Goal: Task Accomplishment & Management: Complete application form

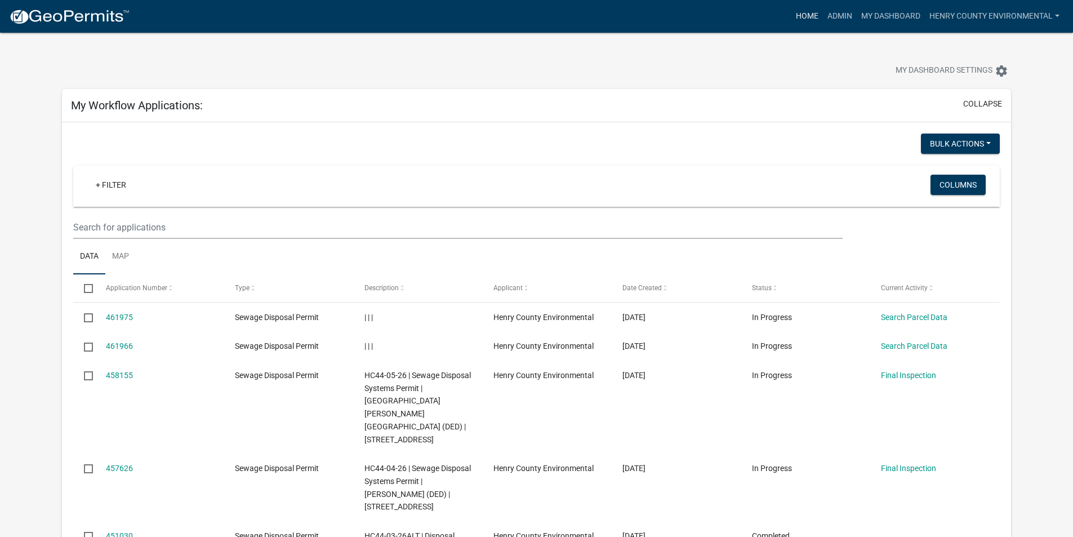
click at [811, 15] on link "Home" at bounding box center [808, 16] width 32 height 21
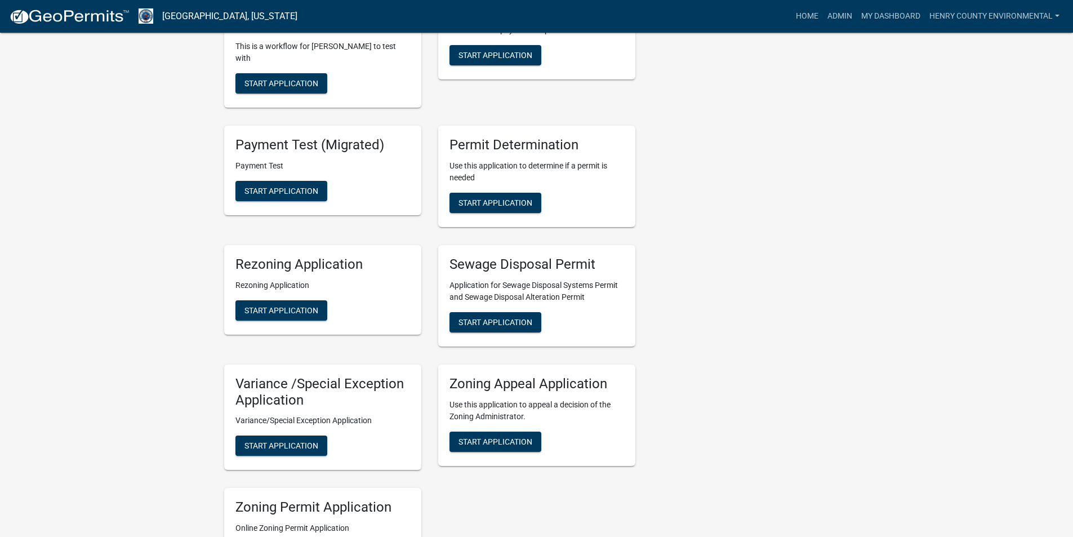
scroll to position [911, 0]
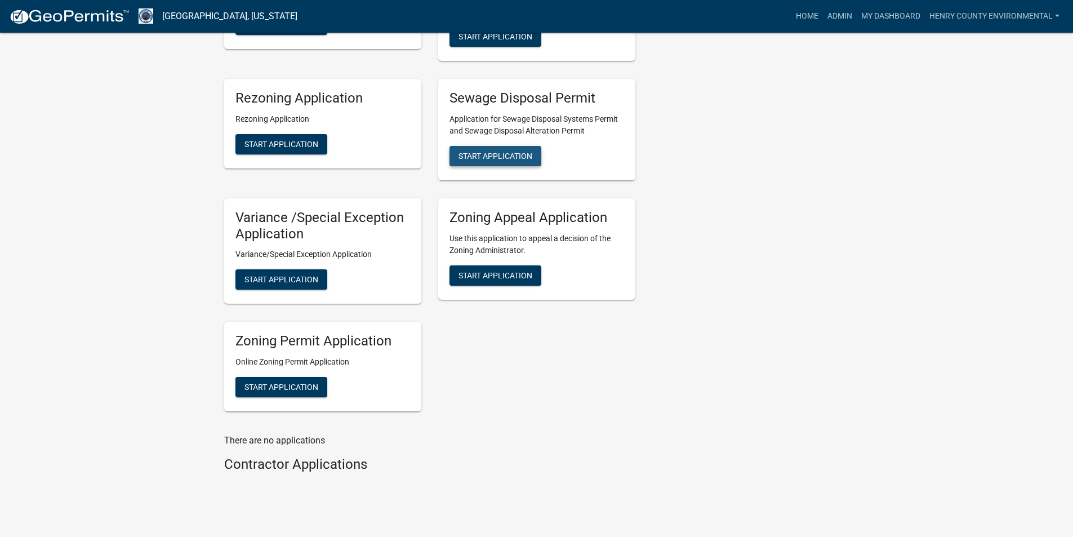
click at [472, 117] on div "Sewage Disposal Permit Application for Sewage Disposal Systems Permit and Sewag…" at bounding box center [536, 129] width 197 height 101
click at [472, 151] on span "Start Application" at bounding box center [496, 155] width 74 height 9
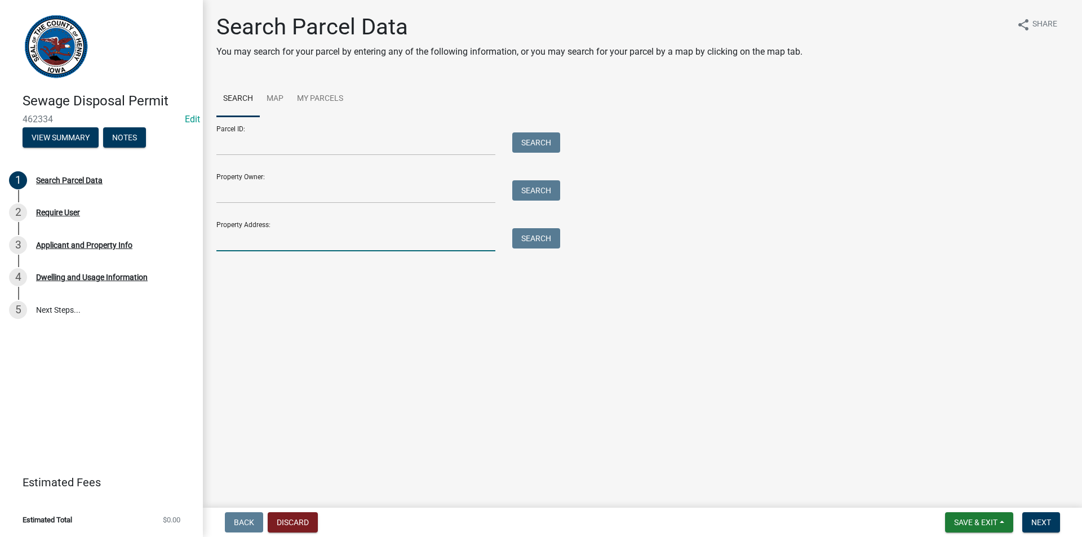
click at [256, 241] on input "Property Address:" at bounding box center [355, 239] width 279 height 23
type input "[STREET_ADDRESS]"
click at [553, 244] on button "Search" at bounding box center [536, 238] width 48 height 20
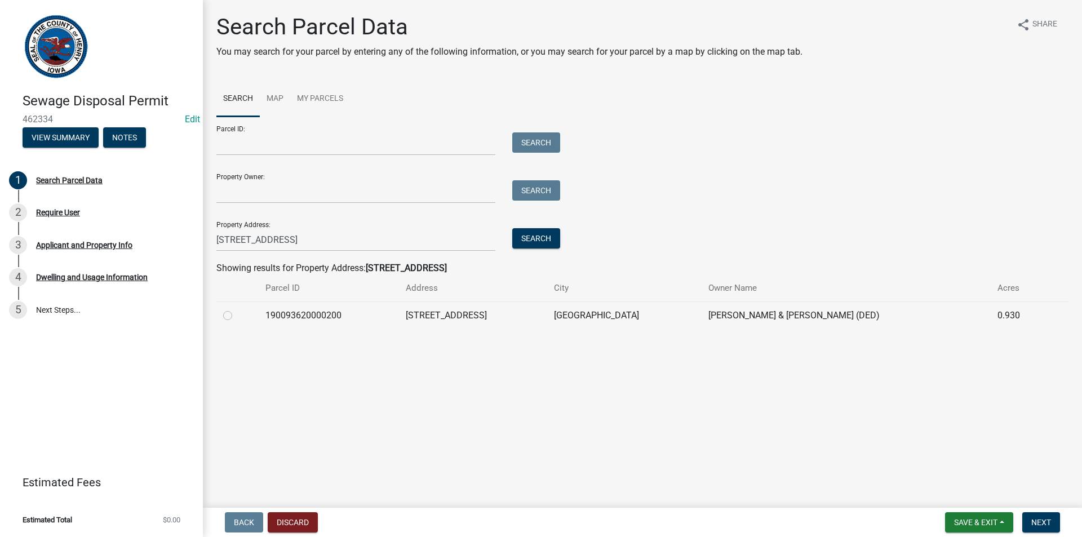
click at [237, 309] on label at bounding box center [237, 309] width 0 height 0
click at [237, 314] on input "radio" at bounding box center [240, 312] width 7 height 7
radio input "true"
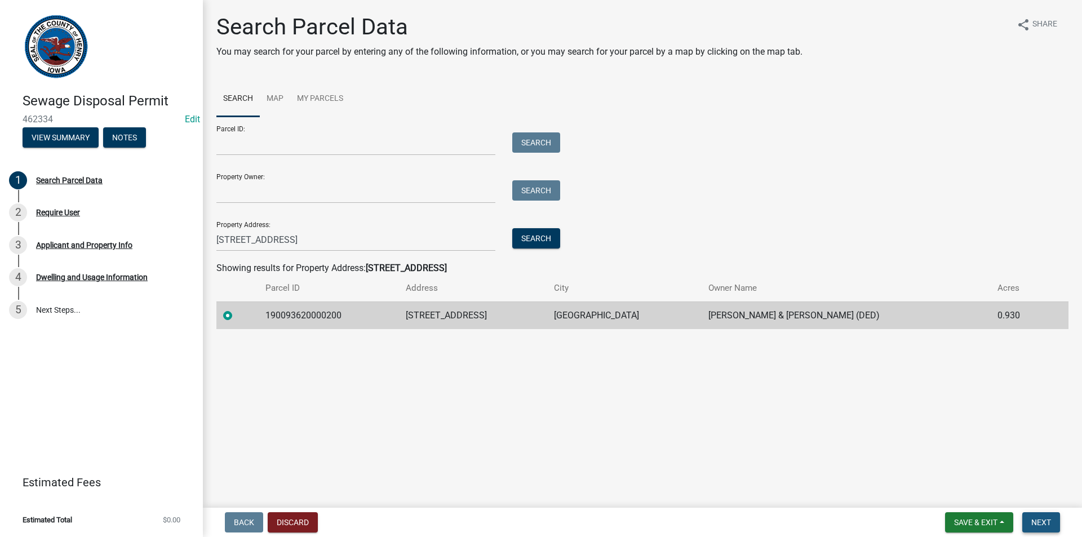
click at [1048, 527] on button "Next" at bounding box center [1041, 522] width 38 height 20
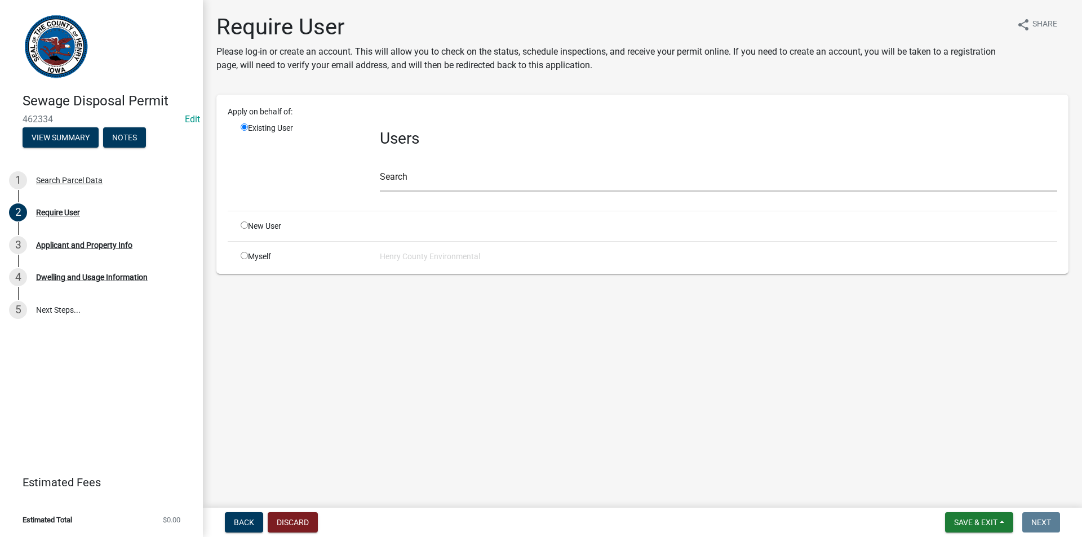
click at [247, 259] on div "Myself" at bounding box center [301, 257] width 139 height 12
click at [242, 257] on input "radio" at bounding box center [244, 255] width 7 height 7
radio input "true"
radio input "false"
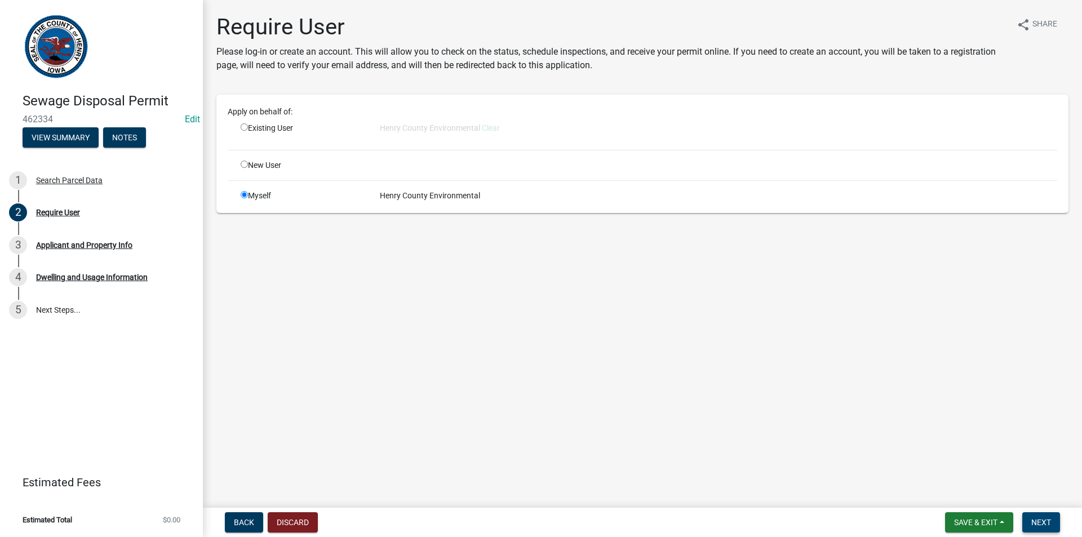
click at [1044, 521] on span "Next" at bounding box center [1041, 522] width 20 height 9
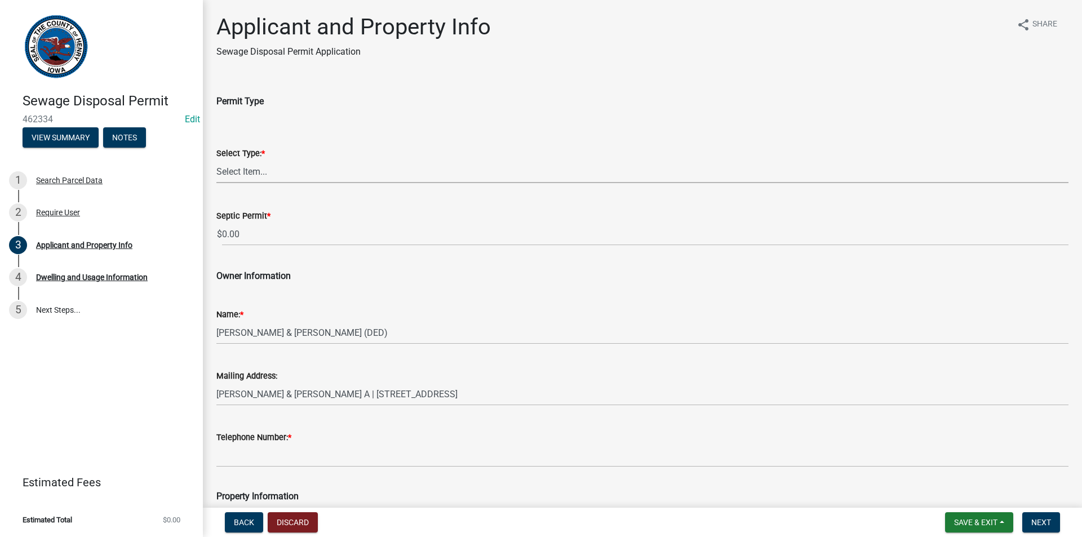
click at [257, 172] on select "Select Item... Sewage Disposal Systems Permit Disposal Alteration Permit" at bounding box center [642, 171] width 852 height 23
click at [216, 160] on select "Select Item... Sewage Disposal Systems Permit Disposal Alteration Permit" at bounding box center [642, 171] width 852 height 23
select select "ba5d1516-5783-4388-b1ad-8692fca6ffd3"
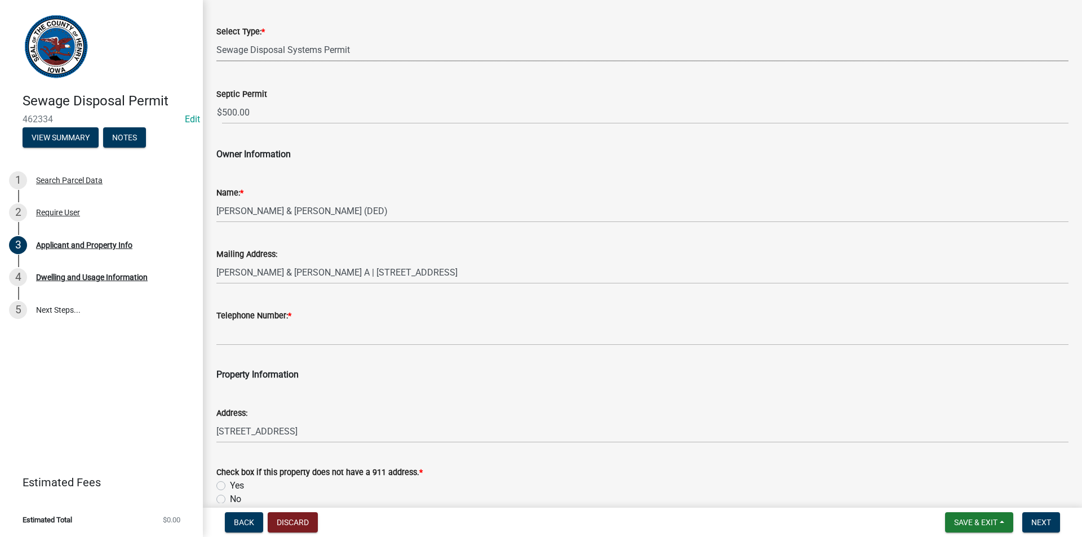
scroll to position [169, 0]
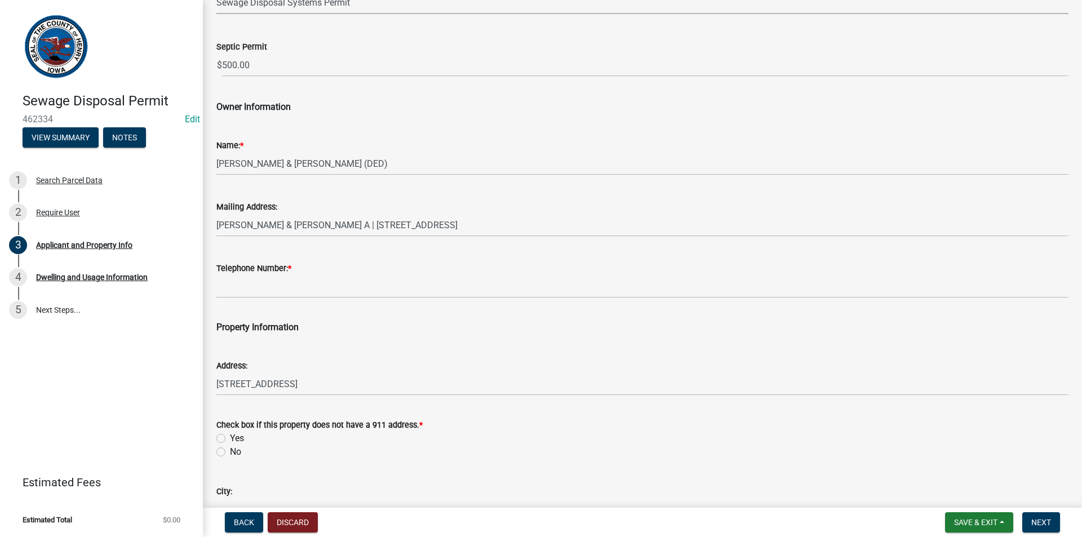
click at [234, 258] on div "Telephone Number: *" at bounding box center [642, 272] width 852 height 52
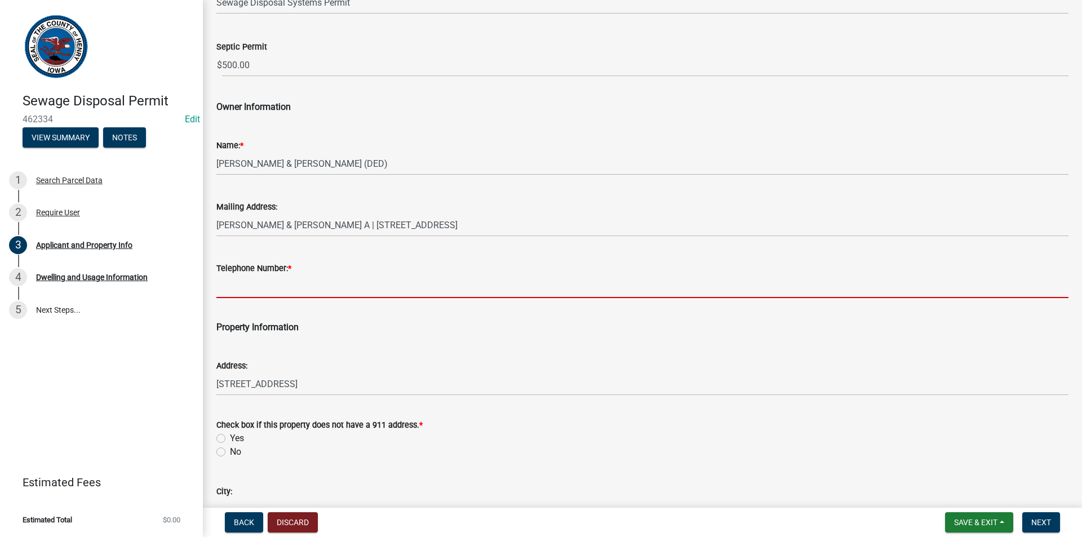
click at [240, 295] on input "Telephone Number: *" at bounding box center [642, 286] width 852 height 23
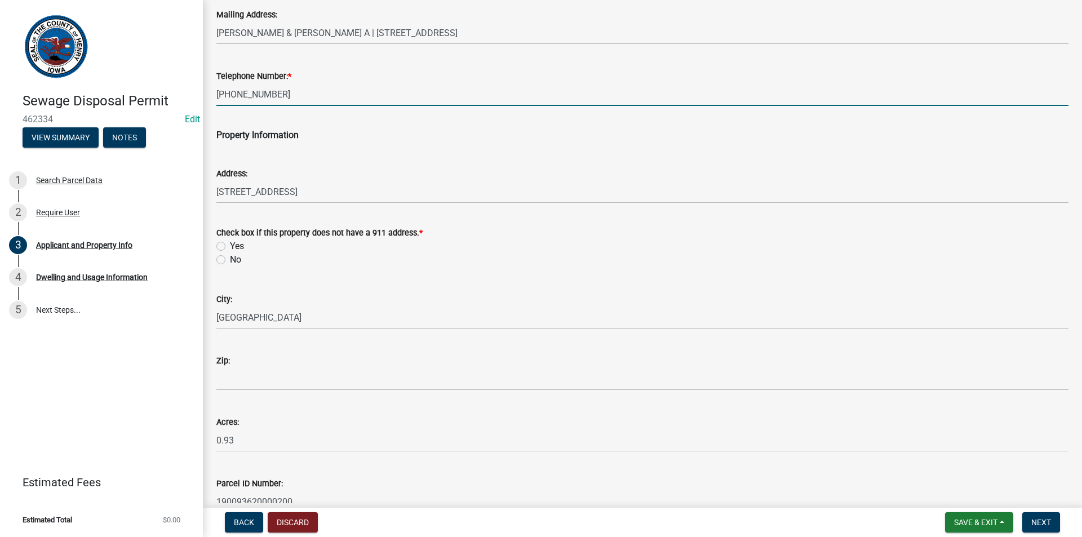
scroll to position [394, 0]
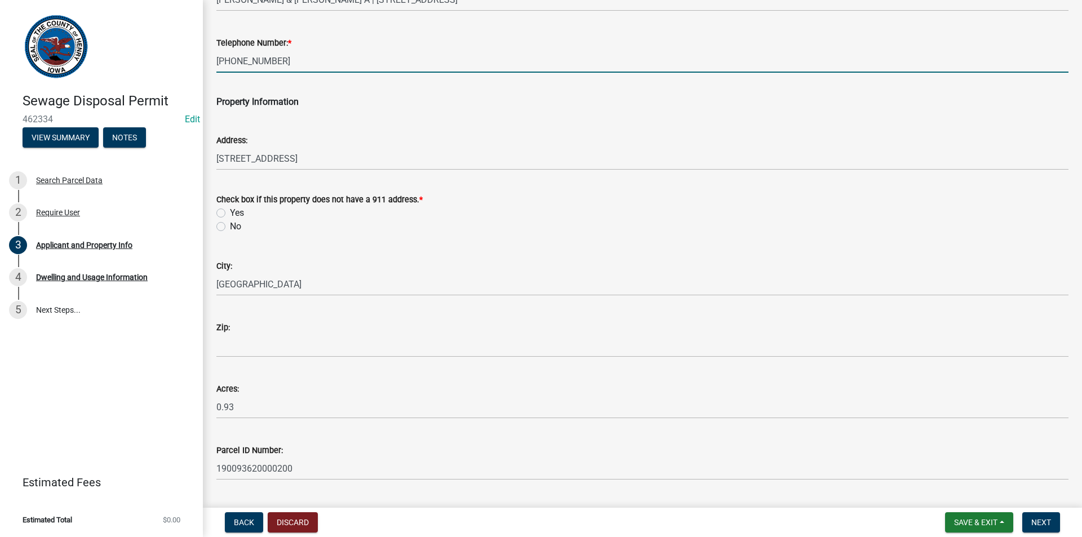
type input "[PHONE_NUMBER]"
click at [230, 229] on label "No" at bounding box center [235, 227] width 11 height 14
click at [230, 227] on input "No" at bounding box center [233, 223] width 7 height 7
radio input "true"
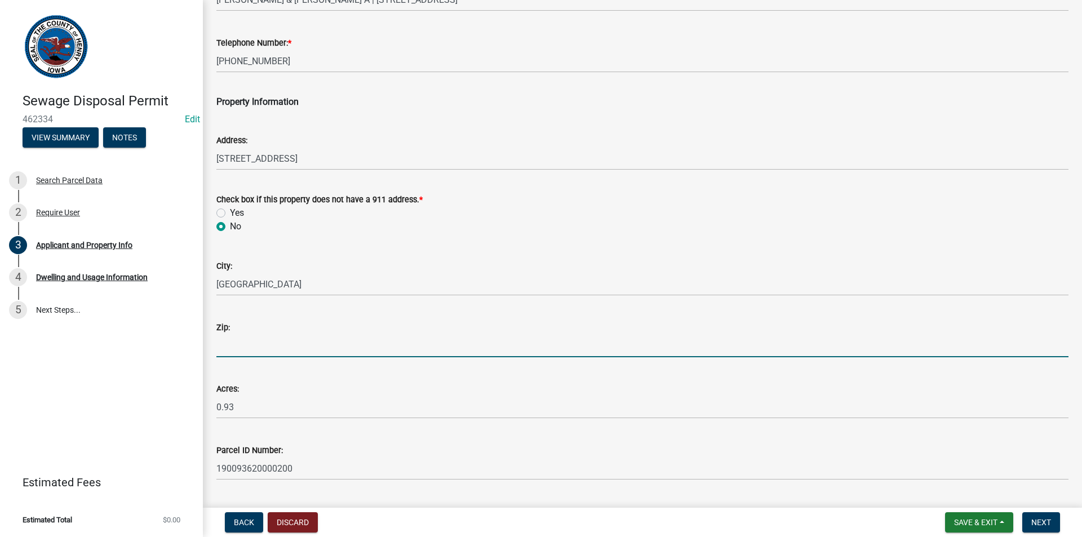
click at [234, 341] on input "Zip:" at bounding box center [642, 345] width 852 height 23
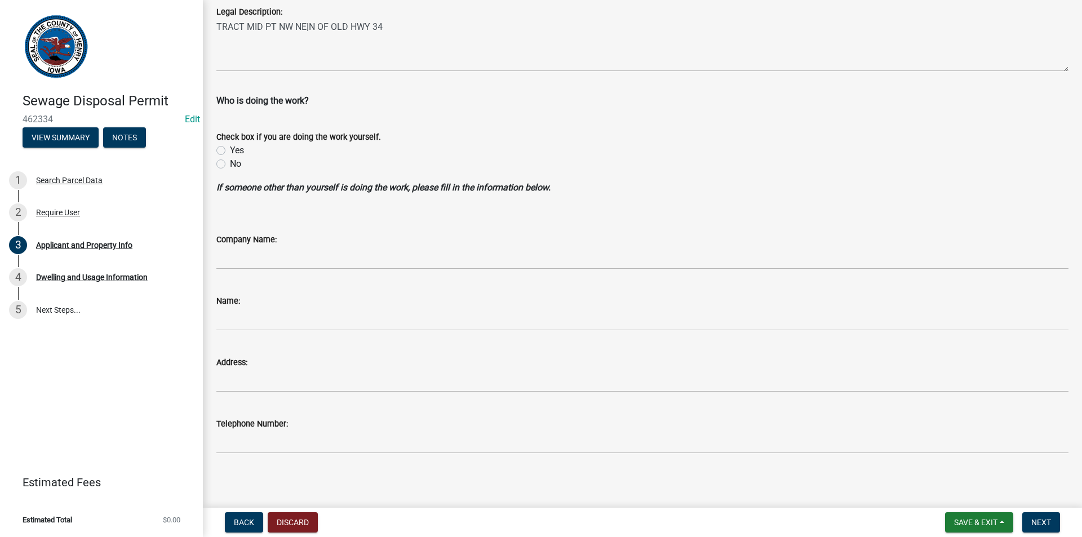
scroll to position [897, 0]
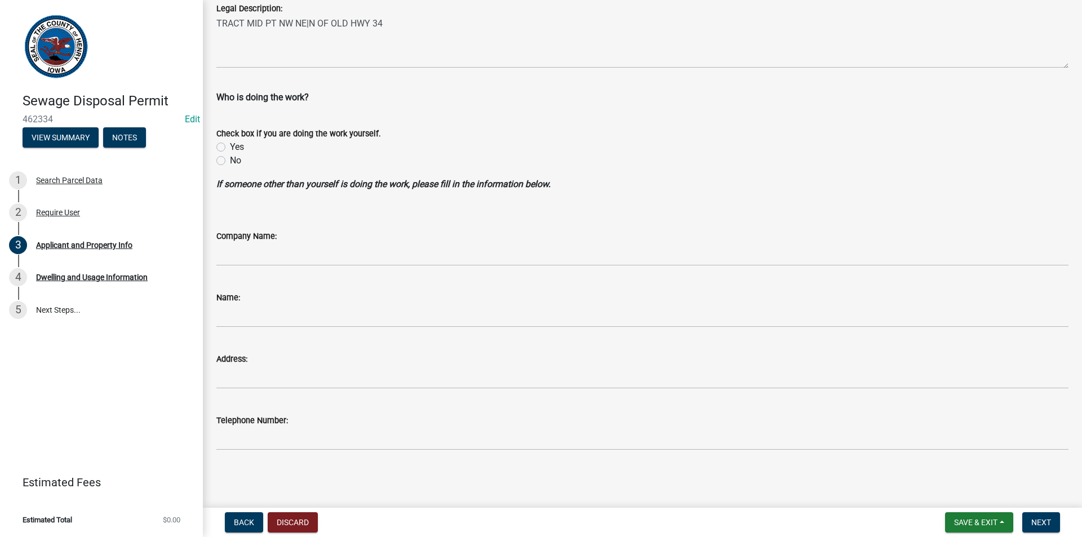
type input "52645"
click at [230, 161] on label "No" at bounding box center [235, 161] width 11 height 14
click at [230, 161] on input "No" at bounding box center [233, 157] width 7 height 7
radio input "true"
click at [1046, 518] on span "Next" at bounding box center [1041, 522] width 20 height 9
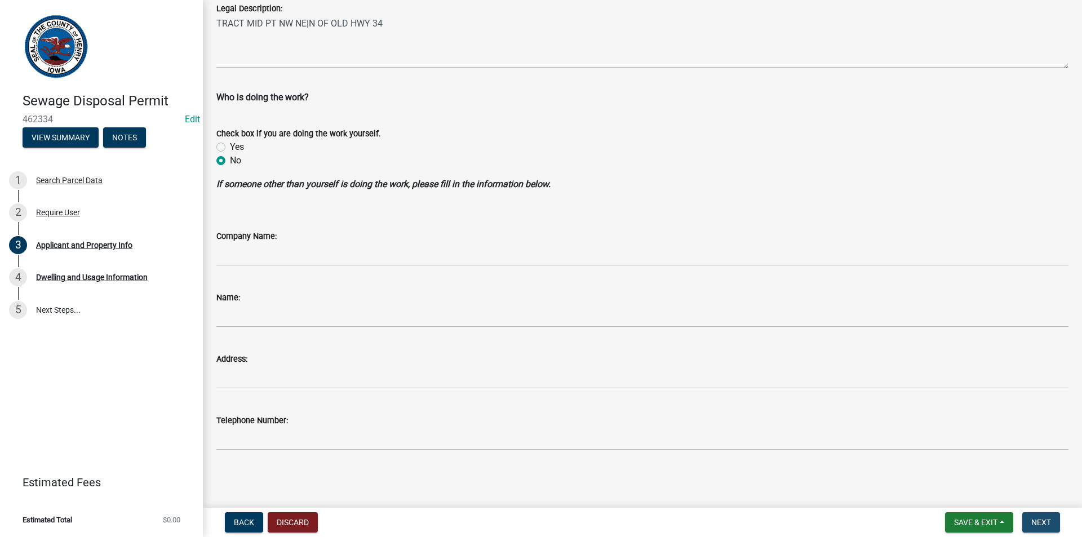
scroll to position [0, 0]
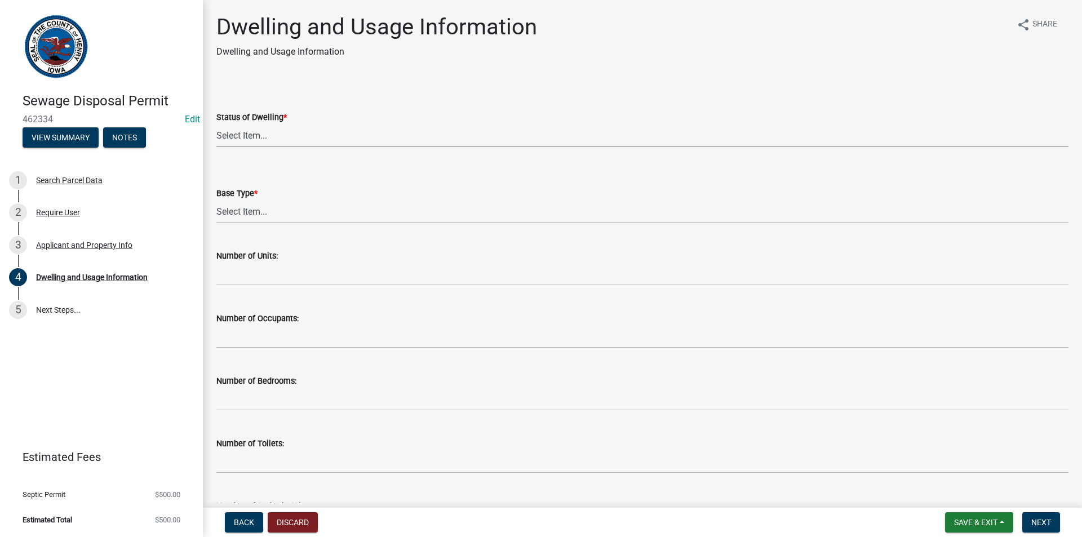
click at [235, 137] on select "Select Item... Proposed Under Construction Existing" at bounding box center [642, 135] width 852 height 23
click at [216, 124] on select "Select Item... Proposed Under Construction Existing" at bounding box center [642, 135] width 852 height 23
select select "25004249-1223-4dfa-823c-f4d8a33a0007"
click at [243, 207] on select "Select Item... Basement Slab Crawl Space" at bounding box center [642, 211] width 852 height 23
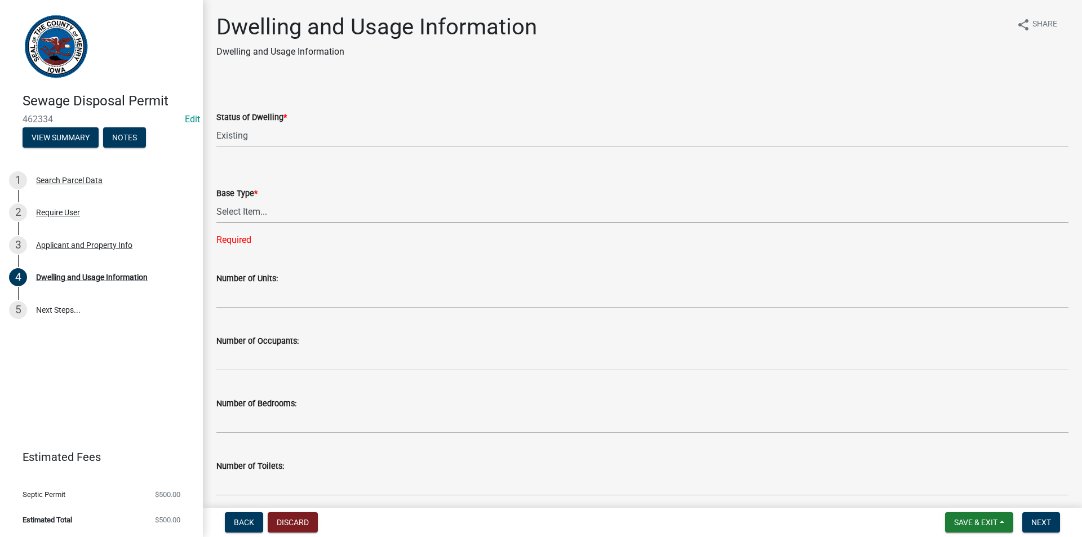
click at [300, 214] on select "Select Item... Basement Slab Crawl Space" at bounding box center [642, 211] width 852 height 23
click at [216, 200] on select "Select Item... Basement Slab Crawl Space" at bounding box center [642, 211] width 852 height 23
select select "198902dc-fde5-435a-95d5-2aa6a1831cda"
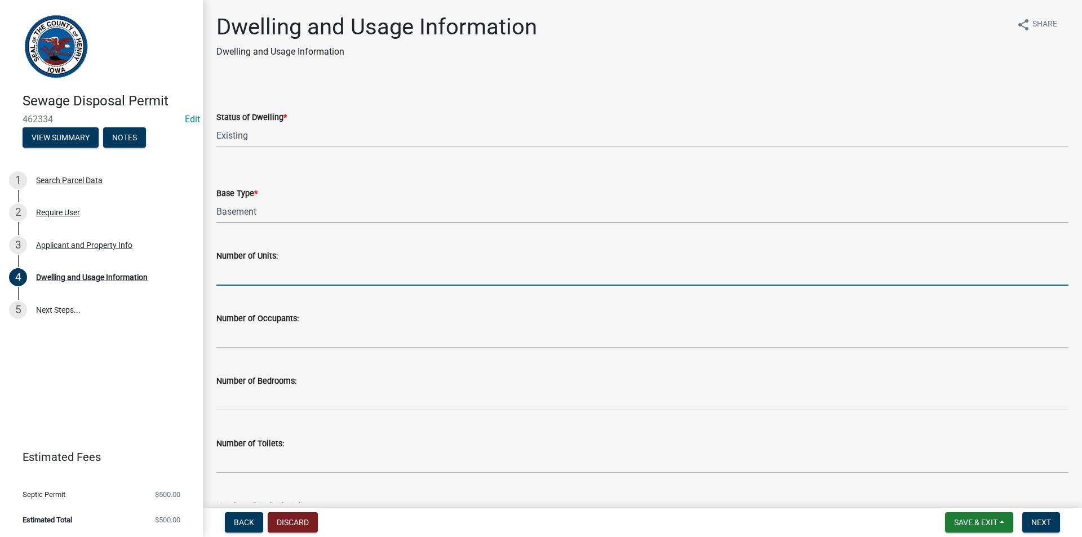
click at [252, 275] on input "text" at bounding box center [642, 274] width 852 height 23
type input "1"
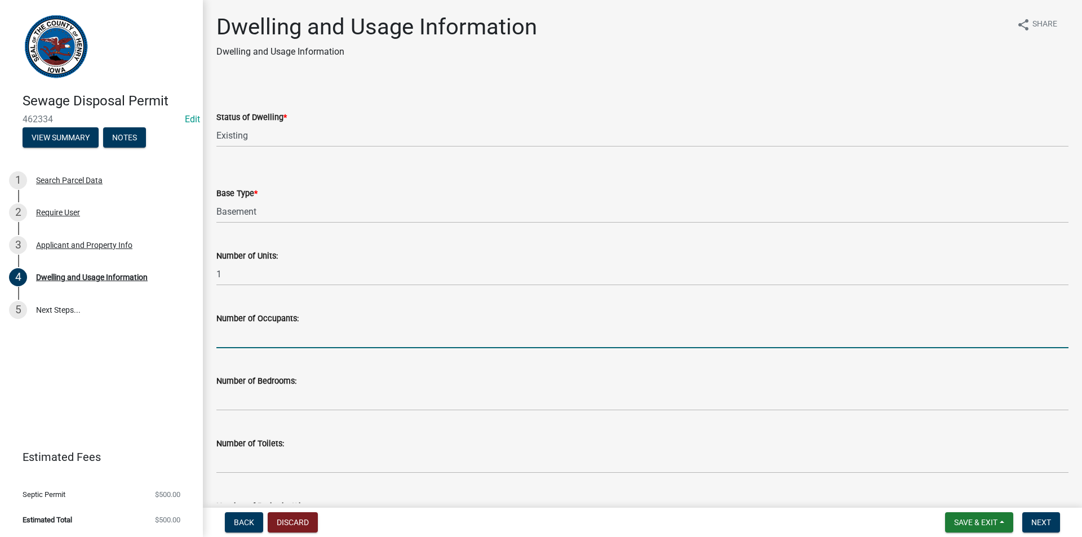
click at [250, 339] on input "text" at bounding box center [642, 336] width 852 height 23
type input "3"
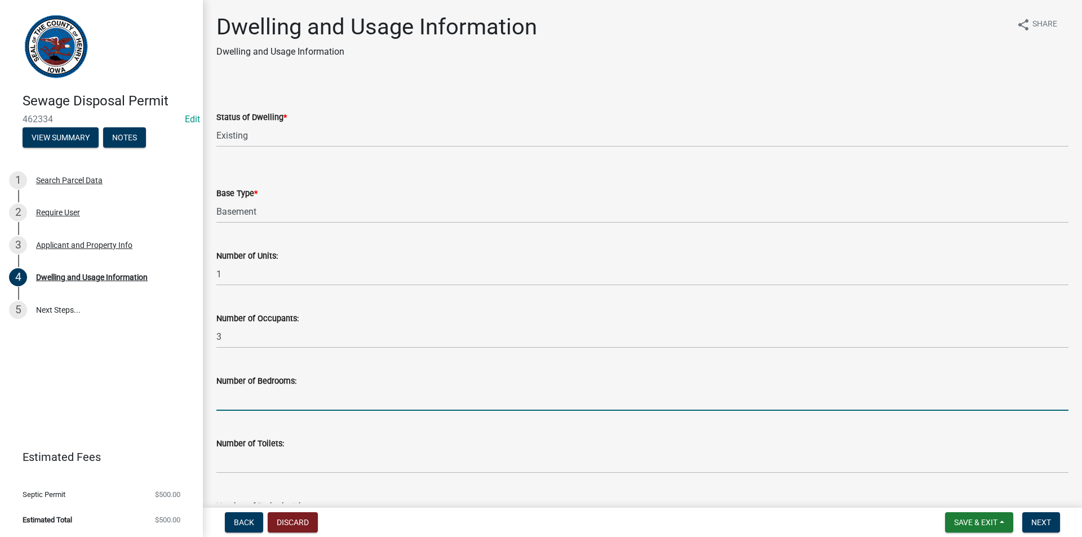
click at [235, 397] on input "text" at bounding box center [642, 399] width 852 height 23
type input "3"
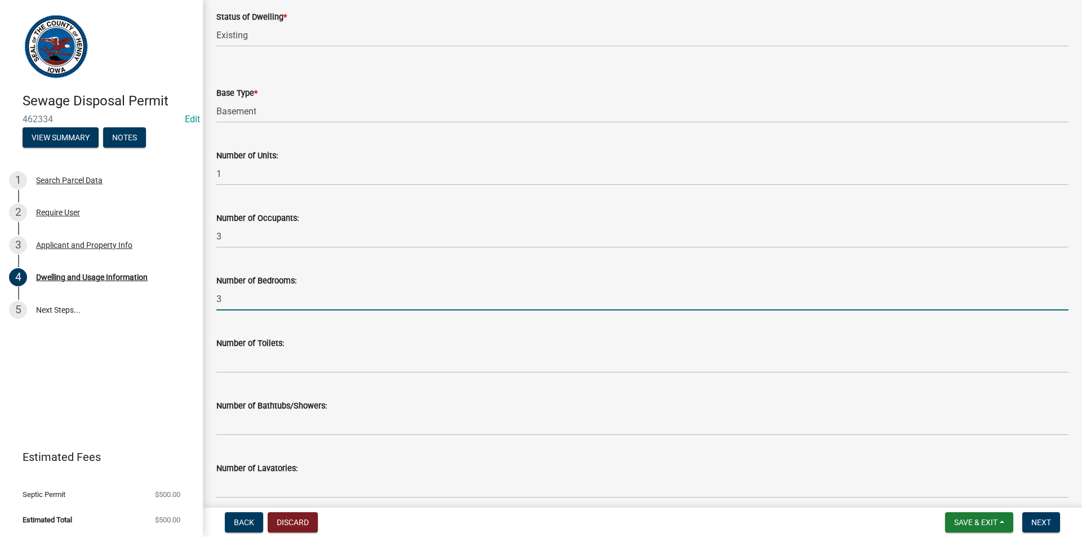
scroll to position [113, 0]
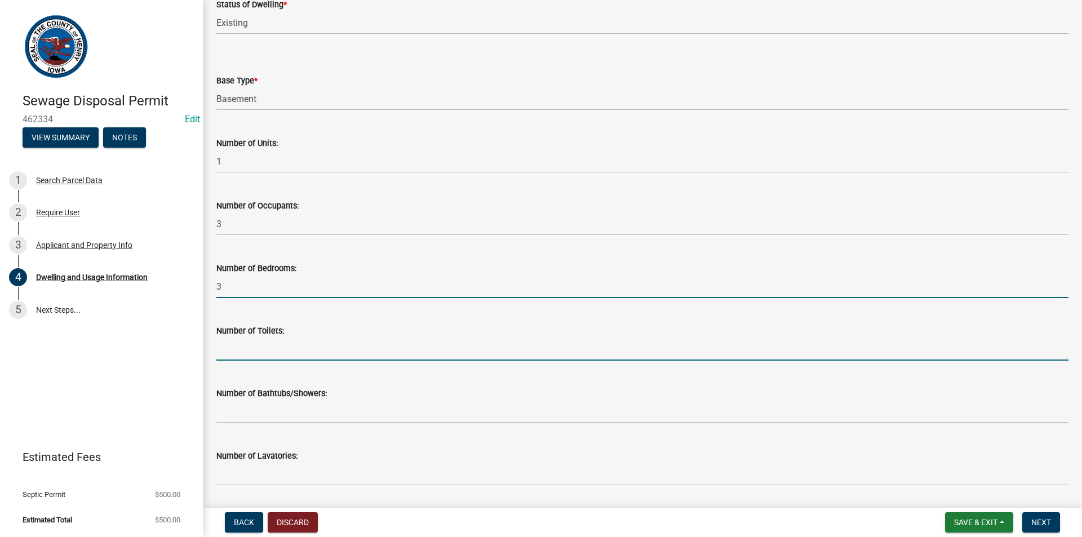
click at [252, 351] on input "text" at bounding box center [642, 348] width 852 height 23
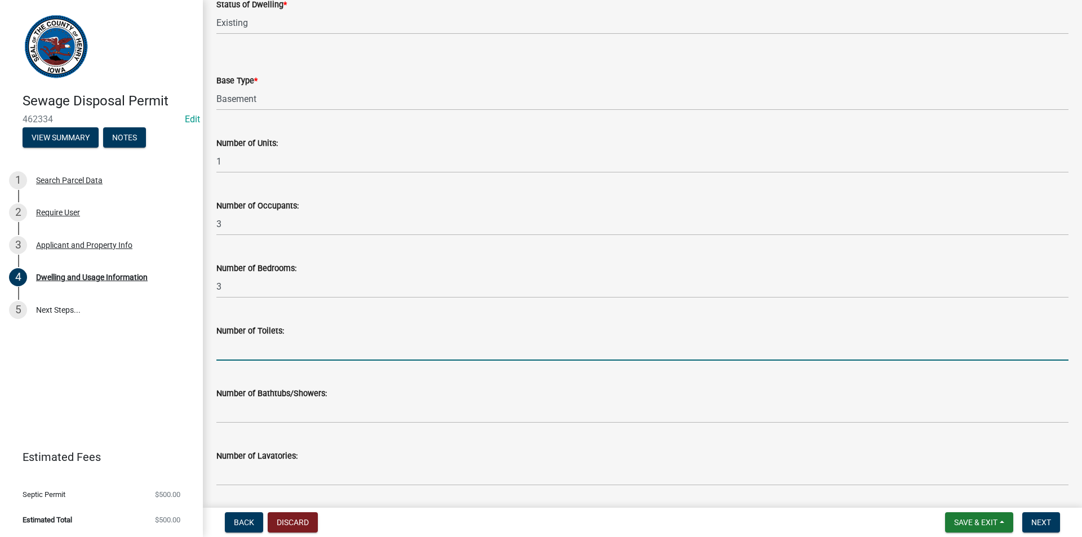
type input "2"
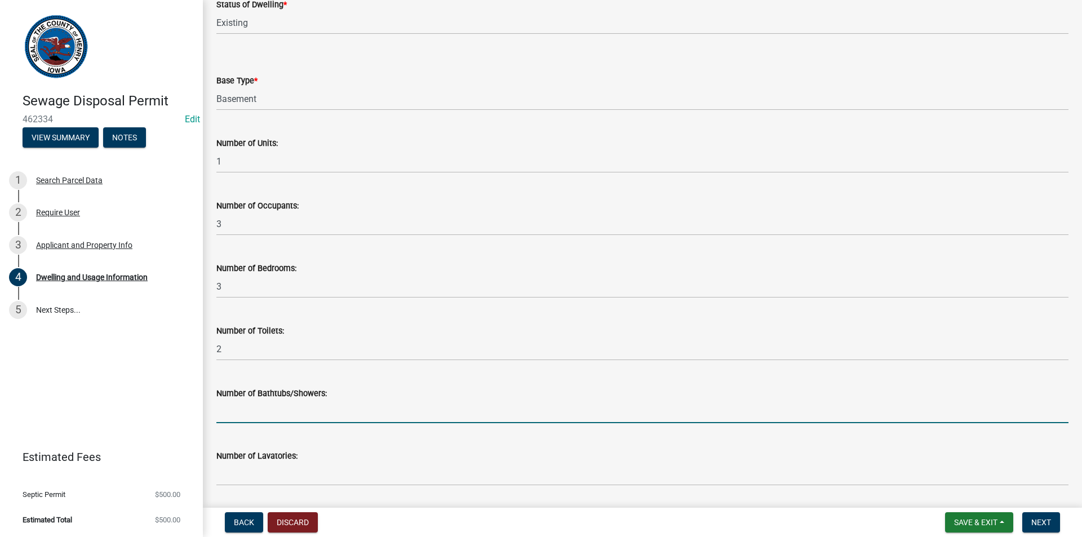
click at [267, 406] on input "text" at bounding box center [642, 411] width 852 height 23
type input "2"
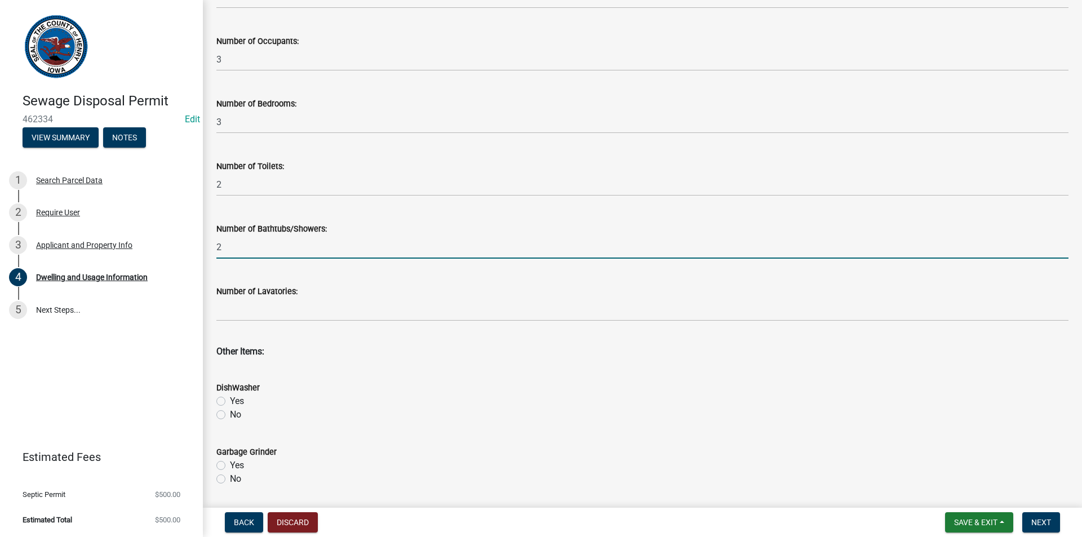
scroll to position [282, 0]
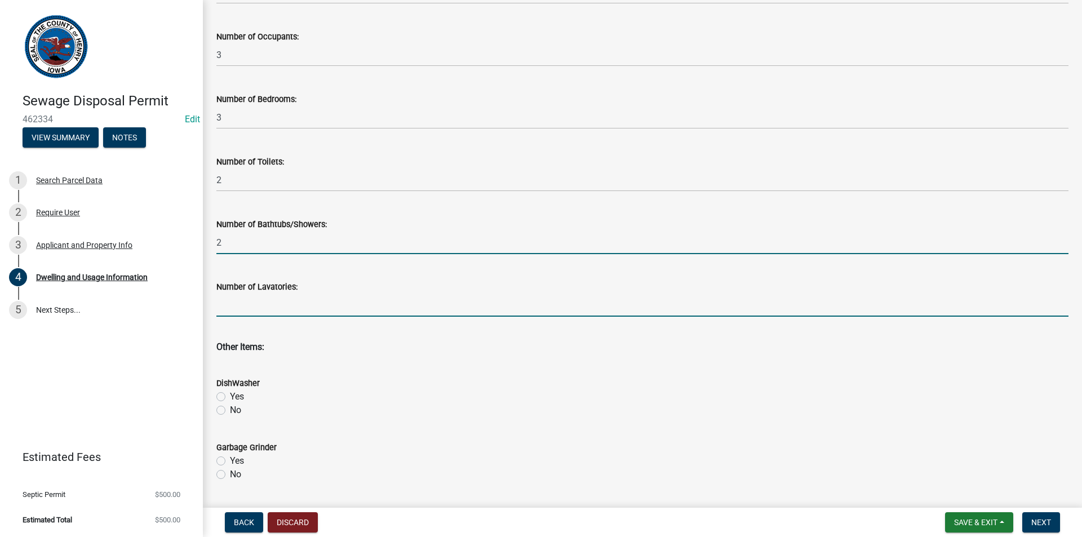
click at [266, 308] on input "text" at bounding box center [642, 305] width 852 height 23
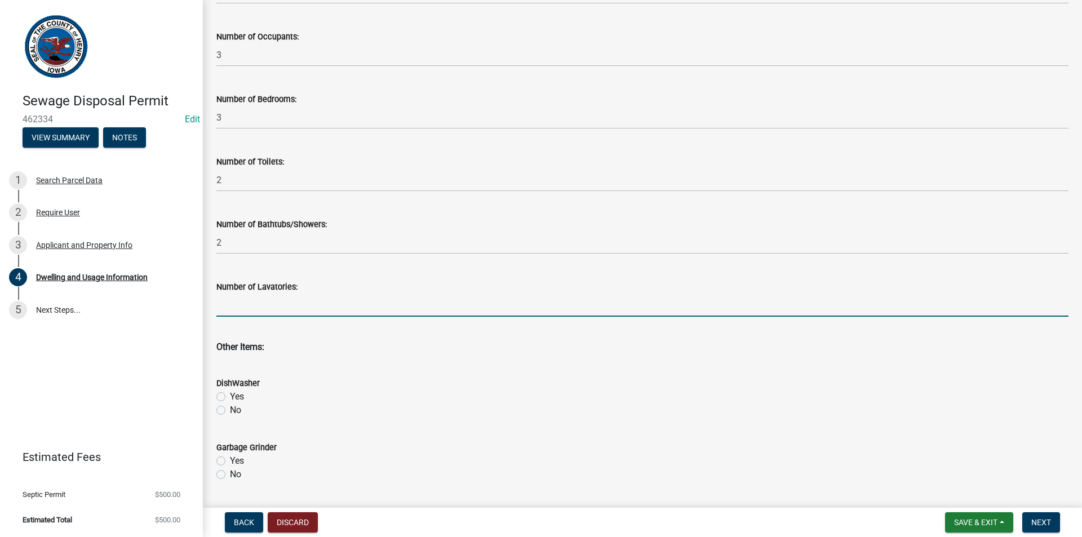
type input "0"
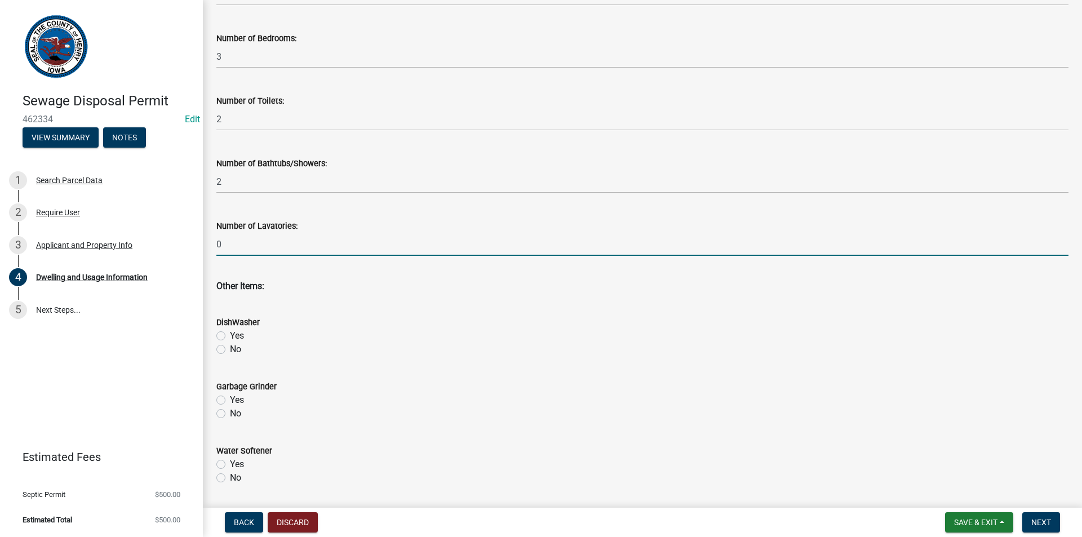
scroll to position [451, 0]
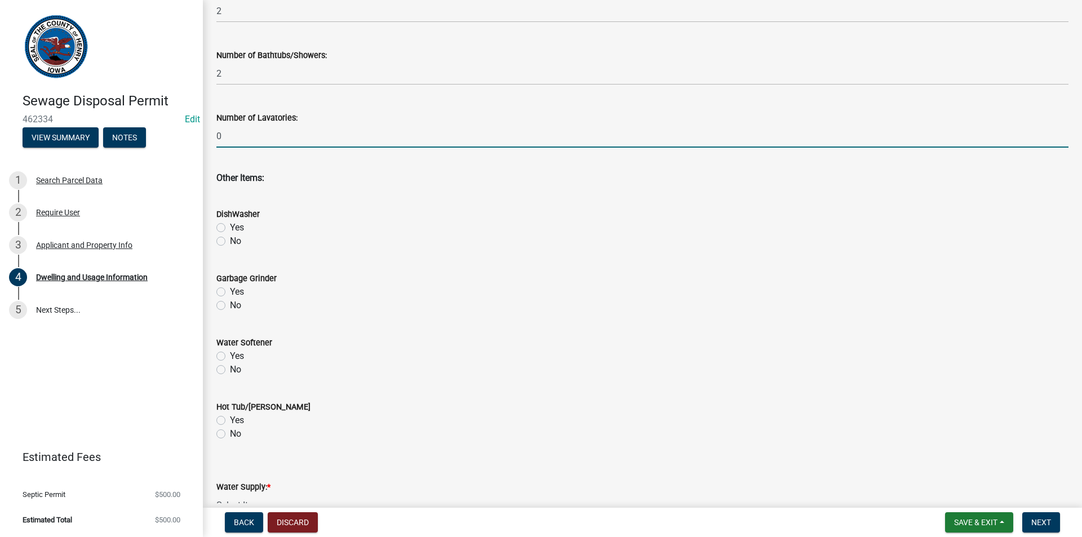
click at [230, 226] on label "Yes" at bounding box center [237, 228] width 14 height 14
click at [230, 226] on input "Yes" at bounding box center [233, 224] width 7 height 7
radio input "true"
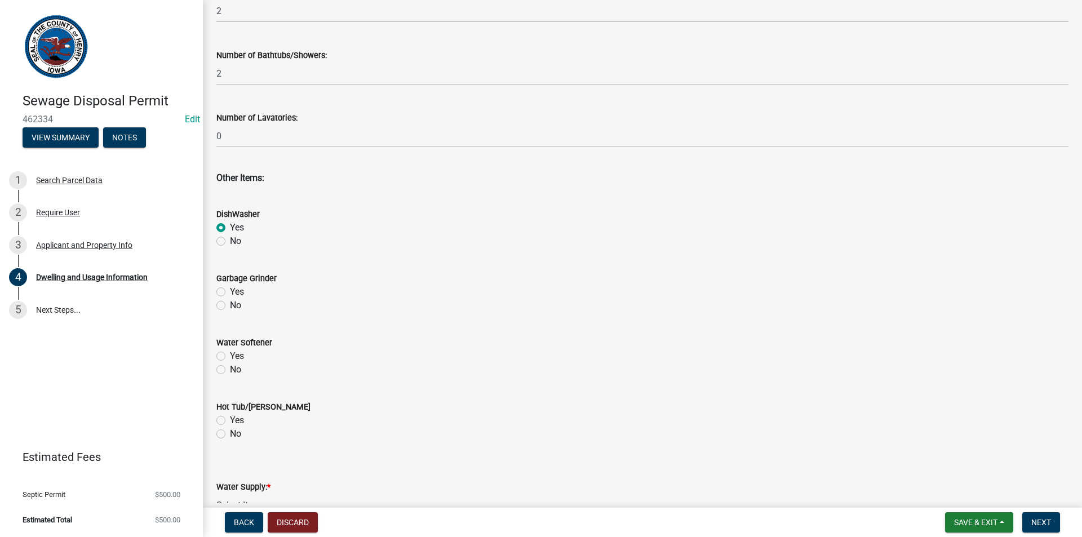
click at [230, 304] on label "No" at bounding box center [235, 306] width 11 height 14
click at [230, 304] on input "No" at bounding box center [233, 302] width 7 height 7
radio input "true"
click at [230, 371] on label "No" at bounding box center [235, 370] width 11 height 14
click at [230, 370] on input "No" at bounding box center [233, 366] width 7 height 7
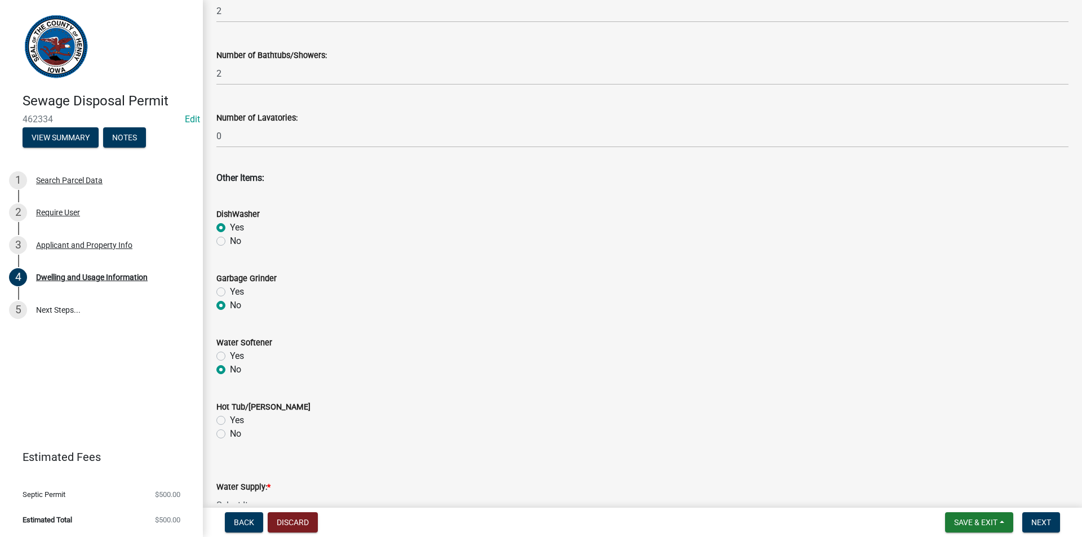
radio input "true"
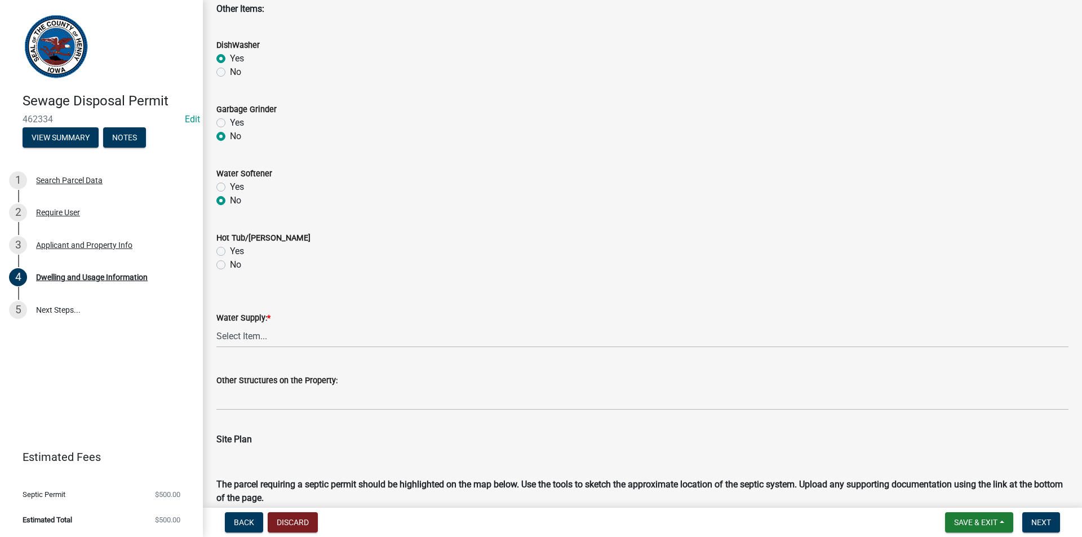
click at [215, 263] on div "Hot Tub/Jacuzzi Yes No" at bounding box center [642, 244] width 869 height 54
click at [230, 264] on label "No" at bounding box center [235, 265] width 11 height 14
click at [230, 264] on input "No" at bounding box center [233, 261] width 7 height 7
radio input "true"
click at [242, 330] on select "Select Item... Private Semi-Private Public" at bounding box center [642, 335] width 852 height 23
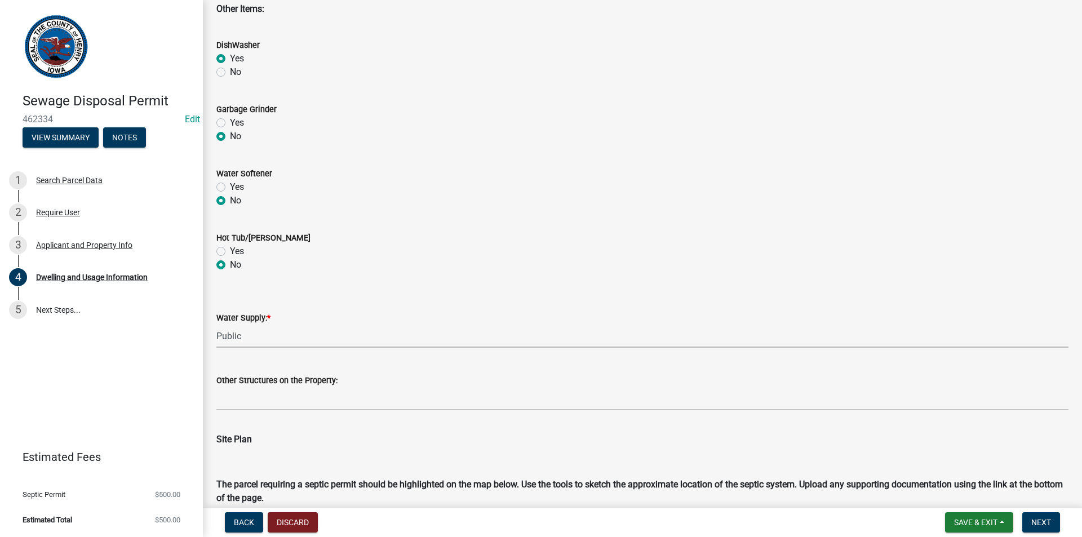
click at [216, 324] on select "Select Item... Private Semi-Private Public" at bounding box center [642, 335] width 852 height 23
select select "f329f229-4372-49f3-ad90-d4c2245d1078"
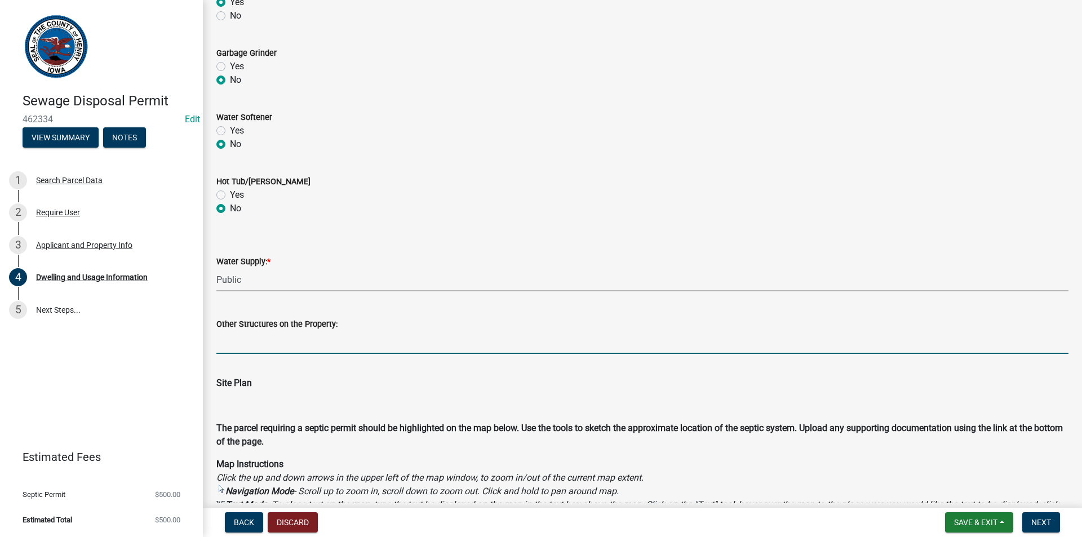
click at [252, 344] on input "Other Structures on the Property:" at bounding box center [642, 342] width 852 height 23
click at [230, 379] on span "Site Plan" at bounding box center [233, 382] width 35 height 11
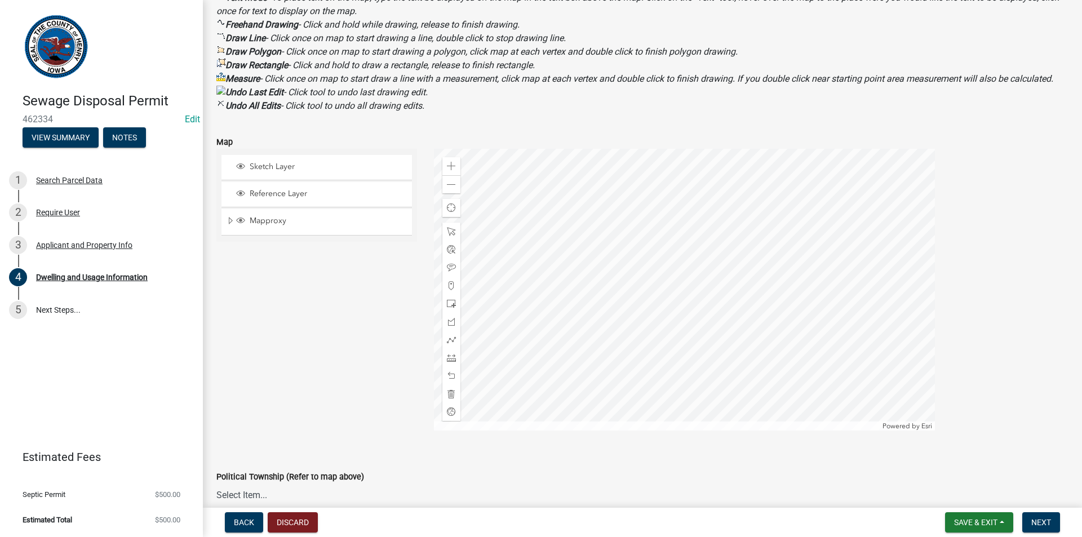
scroll to position [1337, 0]
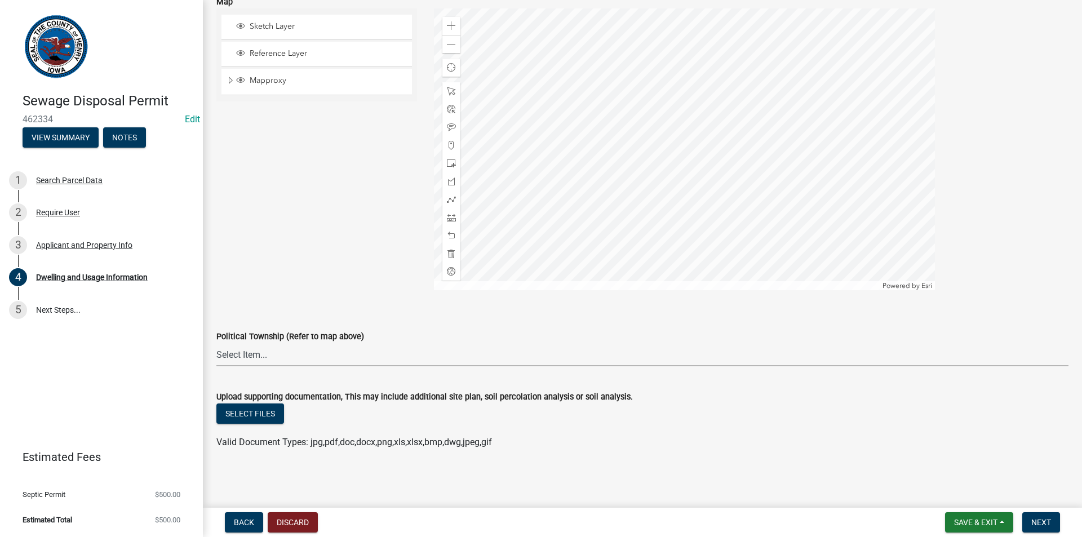
click at [325, 358] on select "Select Item... [GEOGRAPHIC_DATA] [GEOGRAPHIC_DATA] [GEOGRAPHIC_DATA][PERSON_NAM…" at bounding box center [642, 354] width 852 height 23
click at [216, 343] on select "Select Item... [GEOGRAPHIC_DATA] [GEOGRAPHIC_DATA] [GEOGRAPHIC_DATA][PERSON_NAM…" at bounding box center [642, 354] width 852 height 23
select select "8a962d51-5af1-4739-ad1b-42964c5f9ee9"
click at [1038, 521] on span "Next" at bounding box center [1041, 522] width 20 height 9
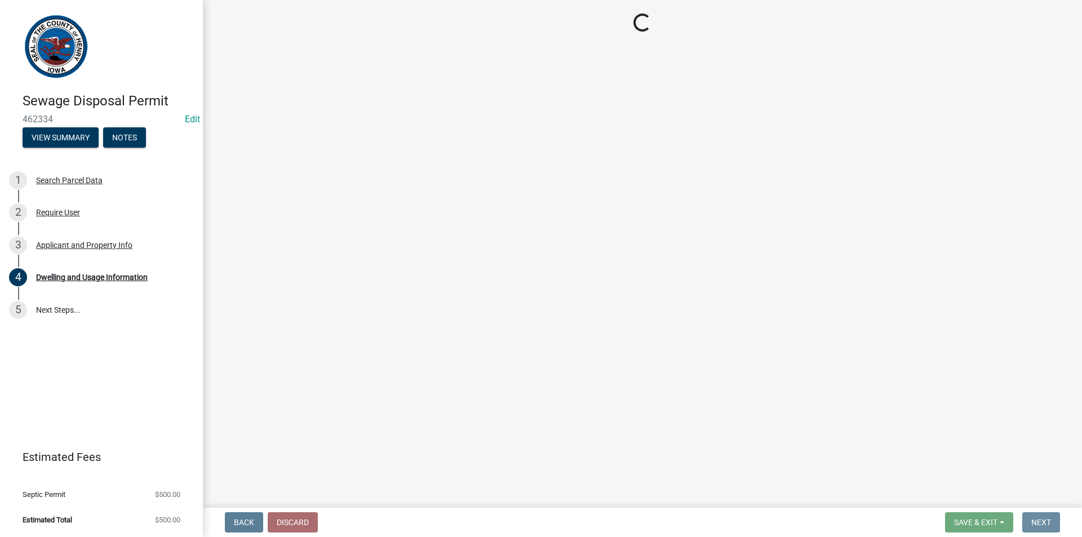
scroll to position [0, 0]
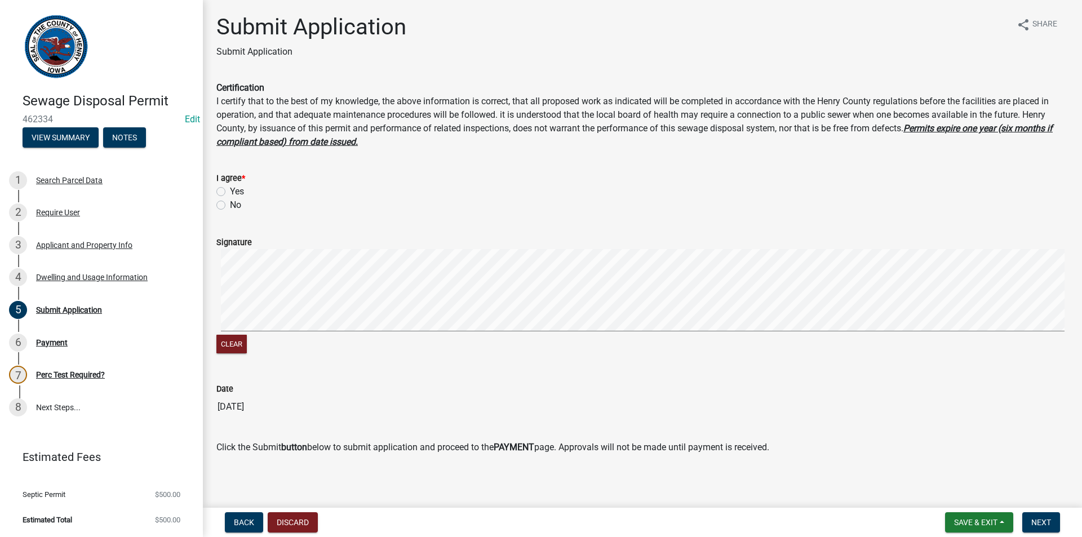
click at [230, 193] on label "Yes" at bounding box center [237, 192] width 14 height 14
click at [230, 192] on input "Yes" at bounding box center [233, 188] width 7 height 7
radio input "true"
click at [1043, 526] on span "Next" at bounding box center [1041, 522] width 20 height 9
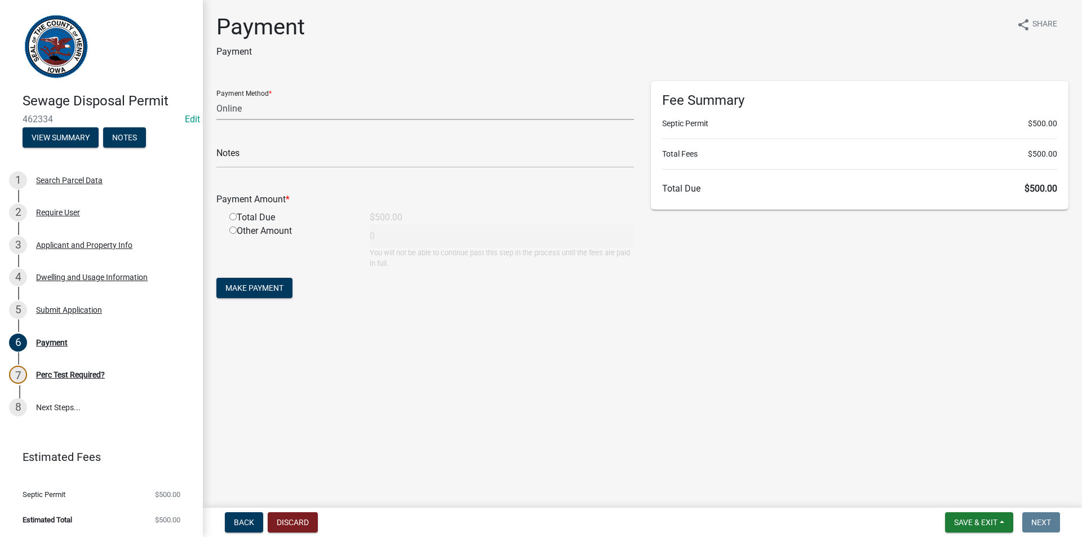
click at [308, 106] on select "Credit Card POS Check Cash Online" at bounding box center [424, 108] width 417 height 23
select select "1: 0"
click at [216, 97] on select "Credit Card POS Check Cash Online" at bounding box center [424, 108] width 417 height 23
click at [235, 218] on input "radio" at bounding box center [232, 216] width 7 height 7
radio input "true"
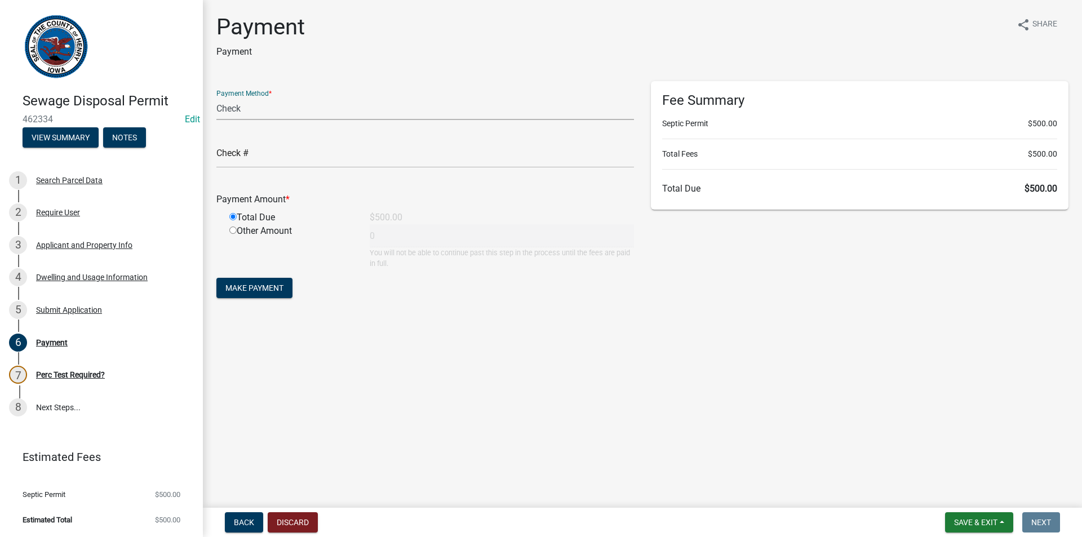
type input "500"
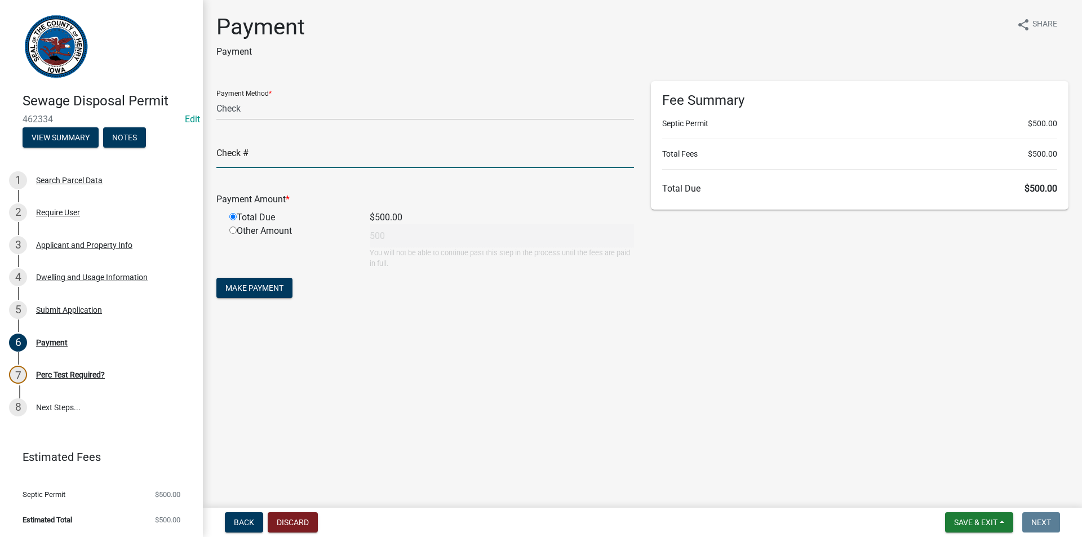
click at [265, 157] on input "text" at bounding box center [424, 156] width 417 height 23
type input "10436"
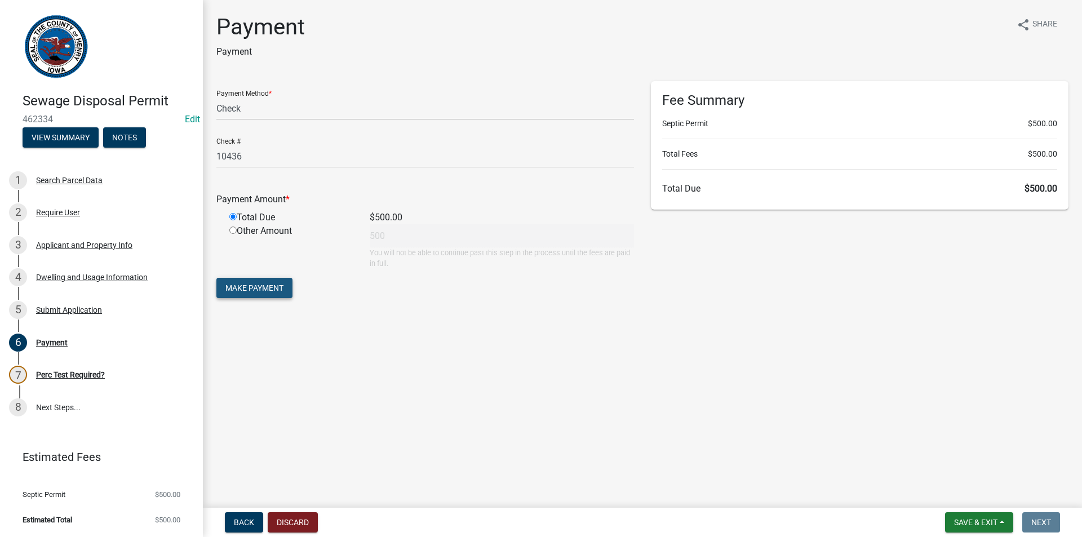
click at [251, 292] on span "Make Payment" at bounding box center [254, 287] width 58 height 9
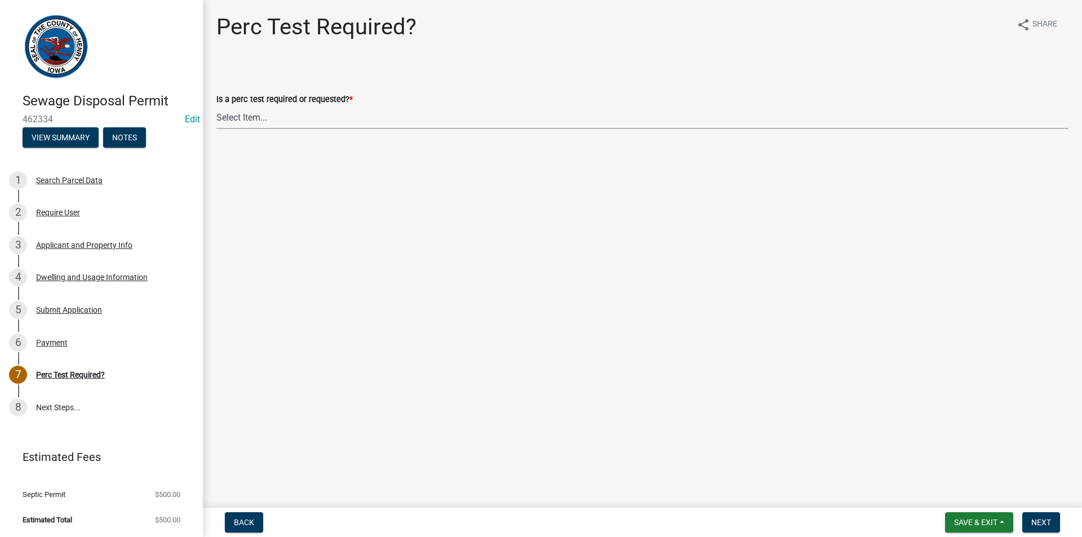
click at [335, 124] on select "Select Item... Yes No" at bounding box center [642, 117] width 852 height 23
click at [216, 106] on select "Select Item... Yes No" at bounding box center [642, 117] width 852 height 23
click at [337, 121] on select "Select Item... Yes No" at bounding box center [642, 117] width 852 height 23
click at [216, 106] on select "Select Item... Yes No" at bounding box center [642, 117] width 852 height 23
select select "29b951f4-85c4-429e-be6c-dbe4885722a5"
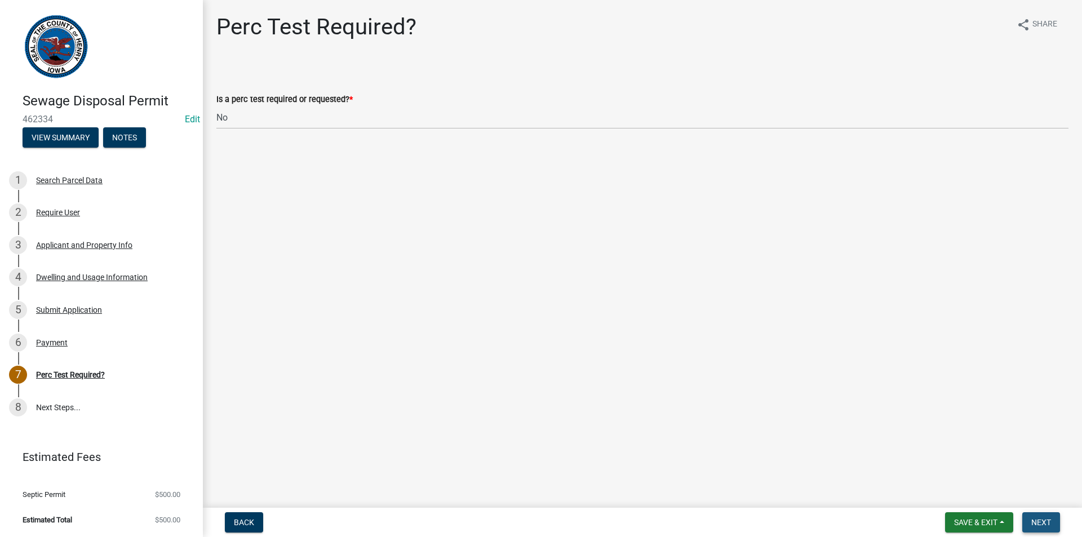
click at [1035, 517] on button "Next" at bounding box center [1041, 522] width 38 height 20
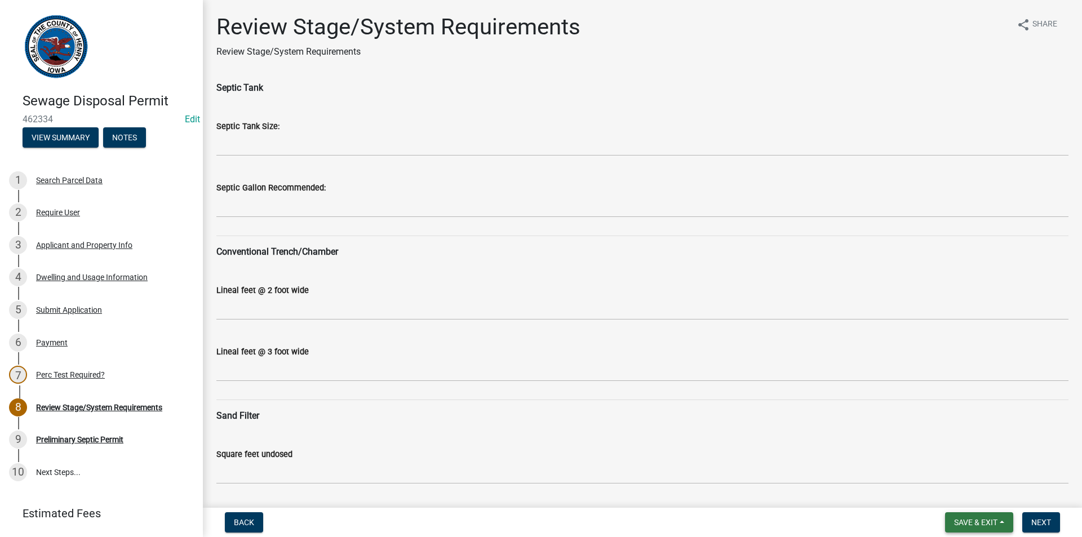
click at [961, 524] on span "Save & Exit" at bounding box center [975, 522] width 43 height 9
click at [957, 502] on button "Save & Exit" at bounding box center [968, 492] width 90 height 27
